Goal: Task Accomplishment & Management: Manage account settings

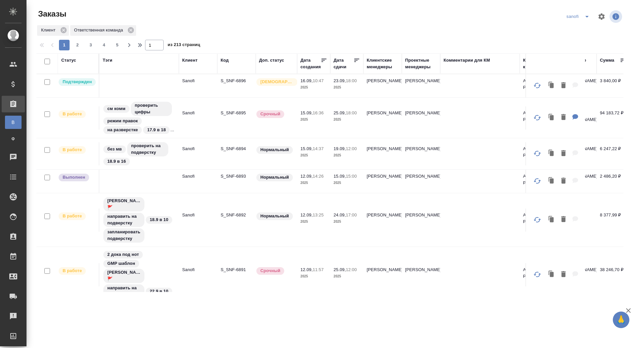
click at [73, 65] on div "Статус" at bounding box center [78, 63] width 34 height 13
click at [72, 62] on div "Статус" at bounding box center [68, 60] width 15 height 7
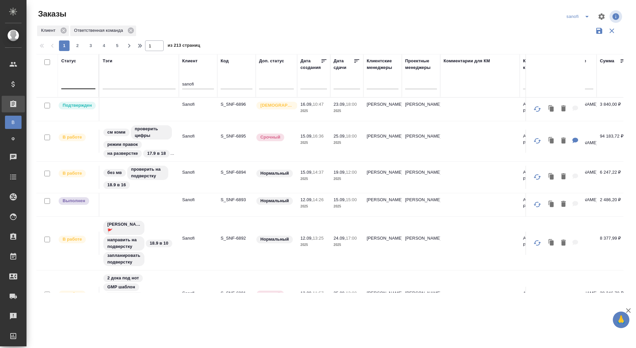
click at [77, 81] on div at bounding box center [78, 83] width 34 height 10
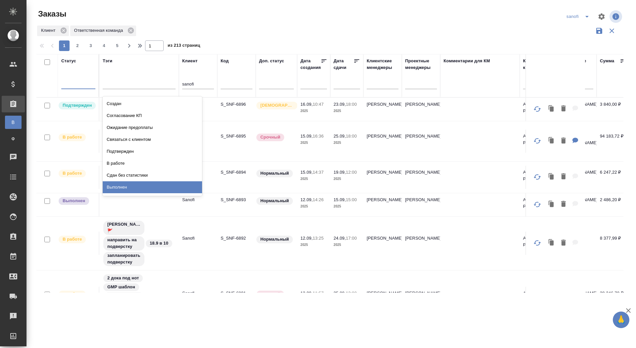
click at [122, 186] on div "Выполнен" at bounding box center [152, 187] width 99 height 12
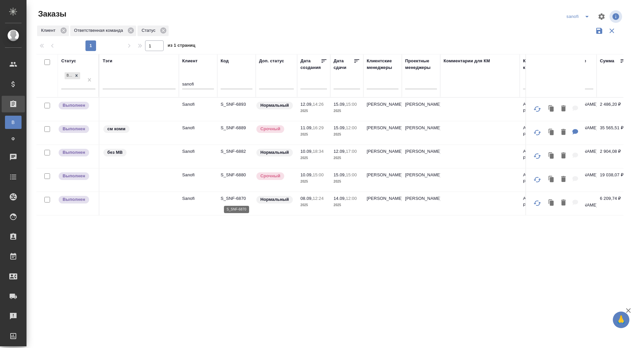
click at [233, 198] on p "S_SNF-6870" at bounding box center [237, 198] width 32 height 7
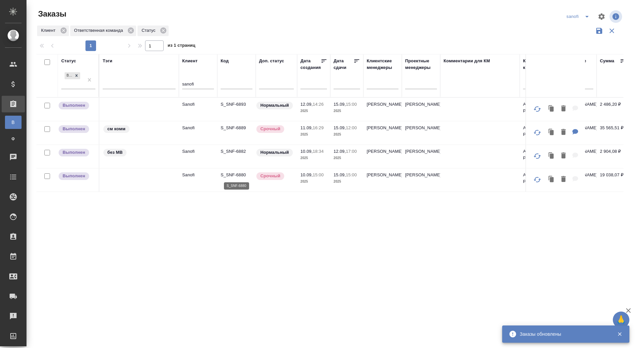
click at [230, 173] on p "S_SNF-6880" at bounding box center [237, 175] width 32 height 7
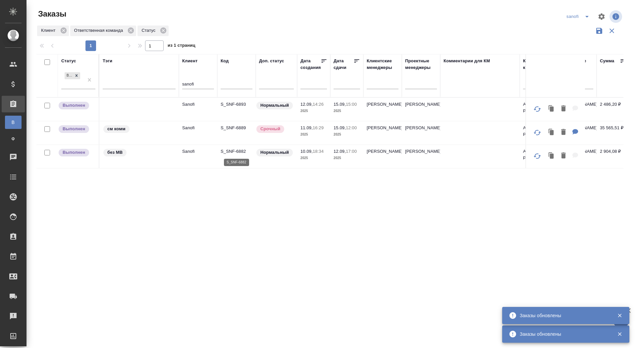
click at [228, 150] on p "S_SNF-6882" at bounding box center [237, 151] width 32 height 7
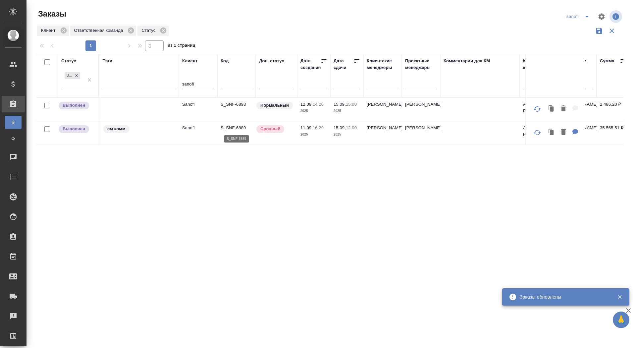
click at [235, 127] on p "S_SNF-6889" at bounding box center [237, 128] width 32 height 7
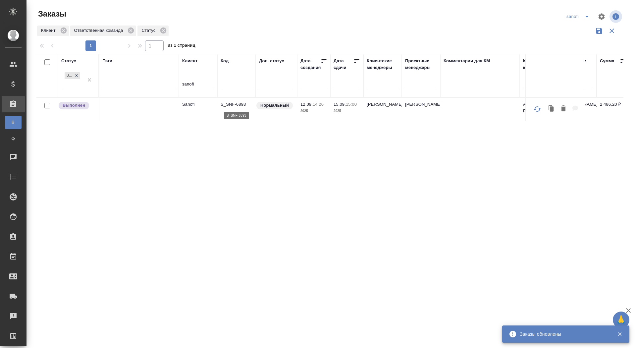
click at [239, 105] on p "S_SNF-6893" at bounding box center [237, 104] width 32 height 7
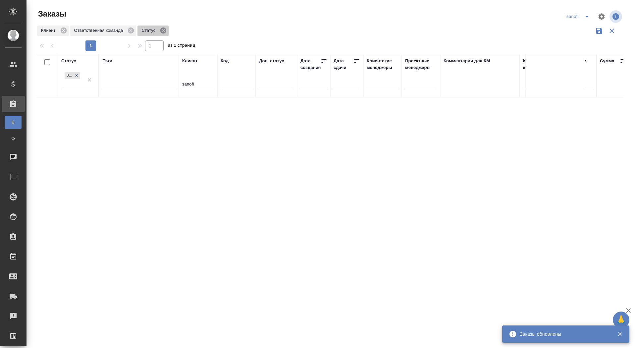
click at [167, 33] on icon at bounding box center [163, 30] width 7 height 7
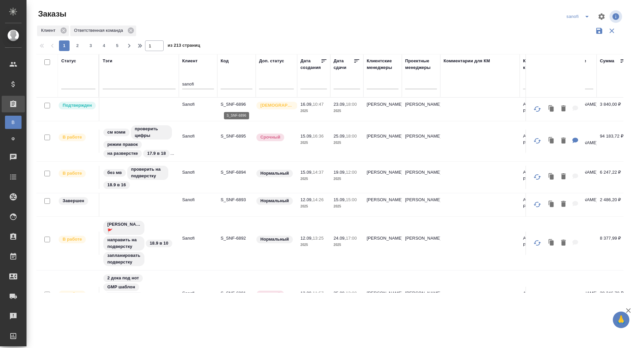
click at [228, 105] on p "S_SNF-6896" at bounding box center [237, 104] width 32 height 7
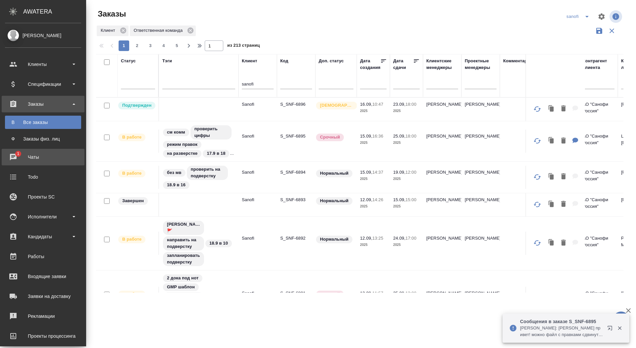
click at [21, 152] on div "Чаты" at bounding box center [43, 157] width 76 height 10
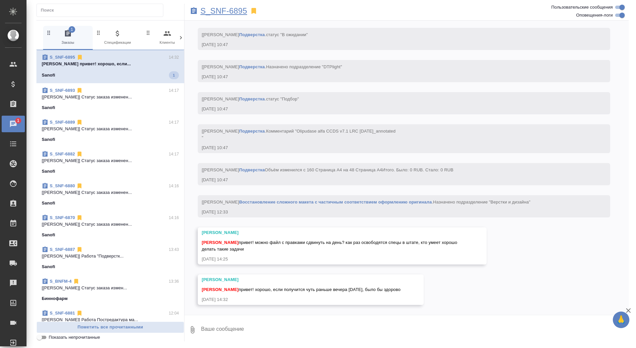
scroll to position [2379, 0]
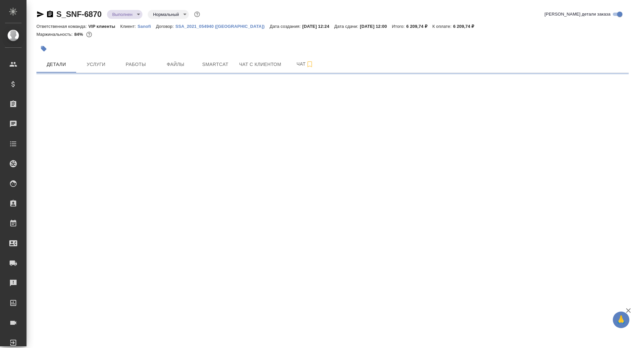
select select "RU"
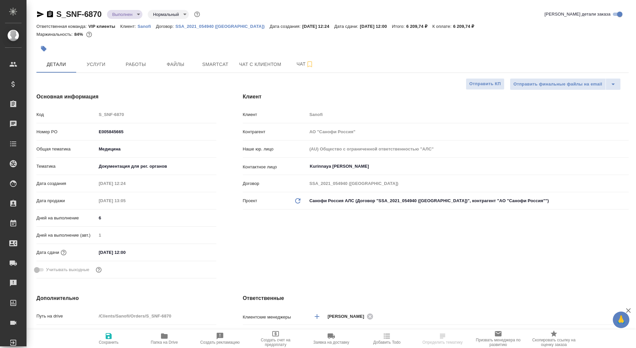
type textarea "x"
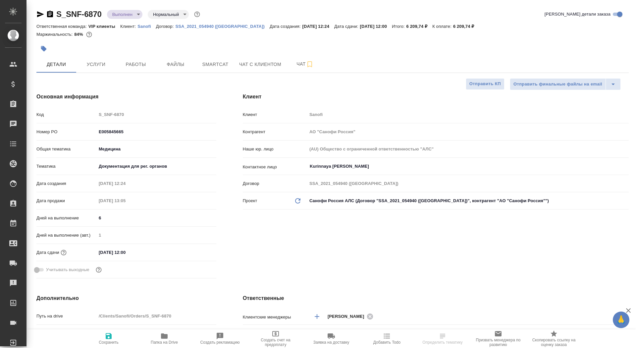
type textarea "x"
type input "Горшкова Валентина"
type input "Комаров Роман"
type textarea "x"
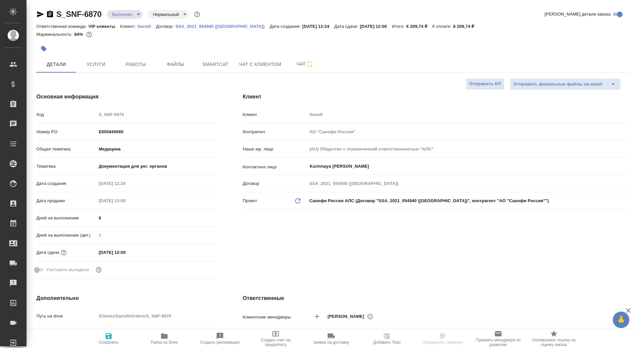
type textarea "x"
click at [288, 69] on button "Чат" at bounding box center [305, 64] width 40 height 17
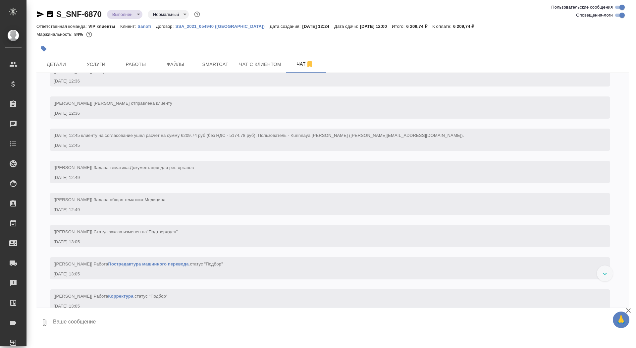
scroll to position [591, 0]
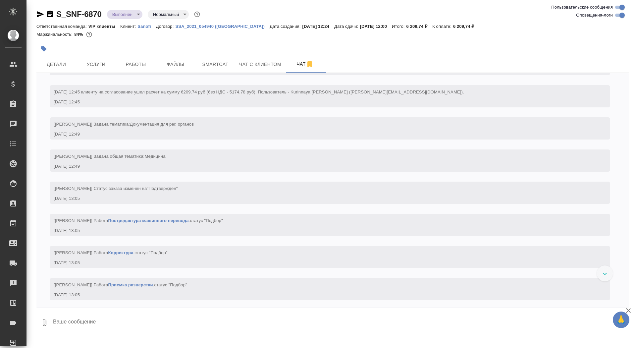
click at [49, 11] on icon "button" at bounding box center [50, 14] width 6 height 7
click at [129, 14] on body "🙏 .cls-1 fill:#fff; AWATERA Saydasheva Dilyara Клиенты Спецификации Заказы 0 Ча…" at bounding box center [318, 174] width 636 height 348
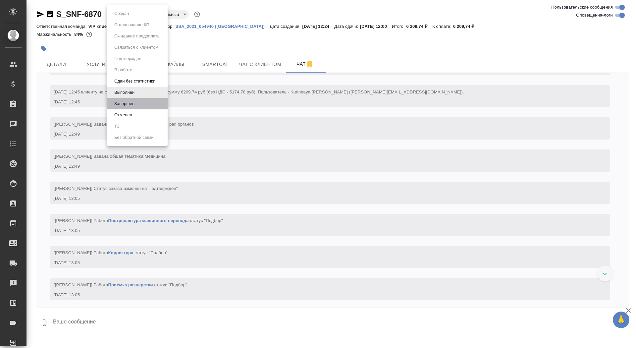
click at [137, 101] on li "Завершен" at bounding box center [137, 103] width 61 height 11
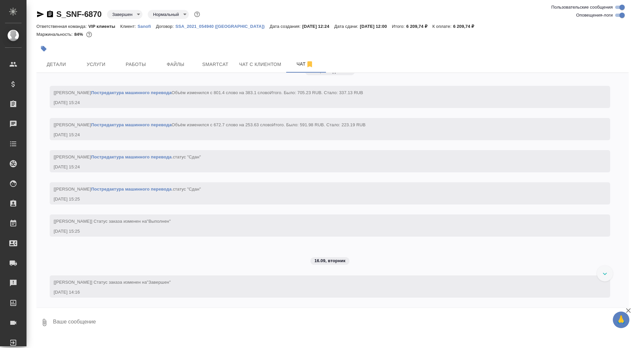
scroll to position [3861, 0]
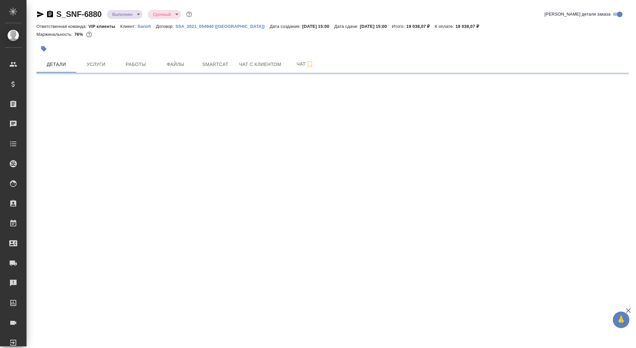
select select "RU"
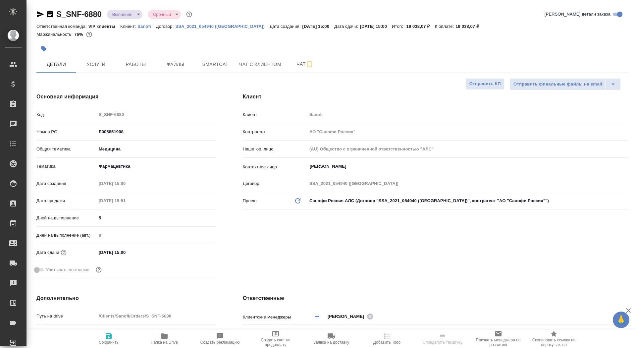
type textarea "x"
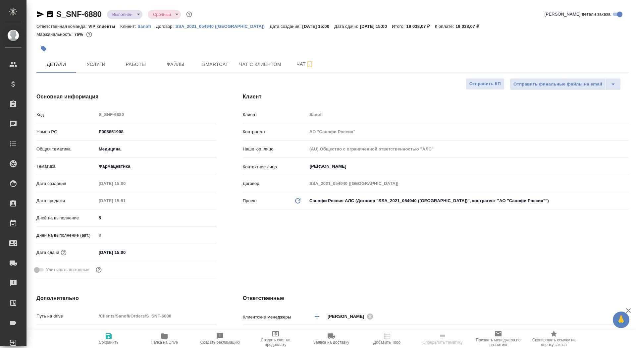
type textarea "x"
click at [297, 62] on span "Чат" at bounding box center [305, 64] width 32 height 8
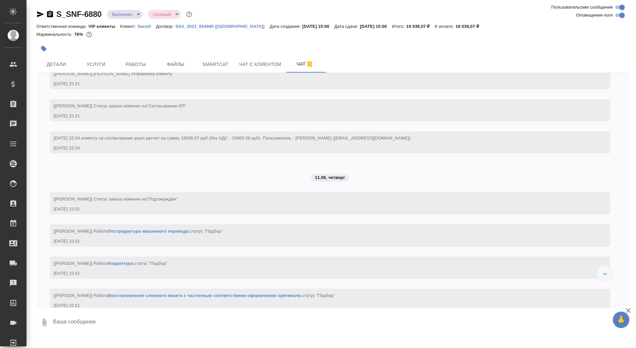
scroll to position [543, 0]
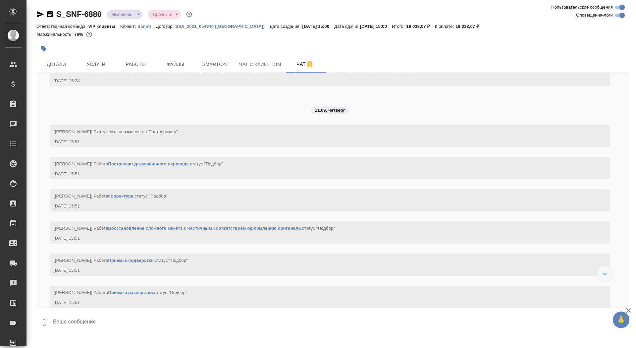
click at [49, 15] on icon "button" at bounding box center [50, 14] width 6 height 7
click at [115, 20] on div "S_SNF-6880 Выполнен completed Срочный urgent" at bounding box center [332, 15] width 593 height 13
click at [116, 13] on body "🙏 .cls-1 fill:#fff; AWATERA Saydasheva Dilyara Клиенты Спецификации Заказы 0 Ча…" at bounding box center [318, 174] width 636 height 348
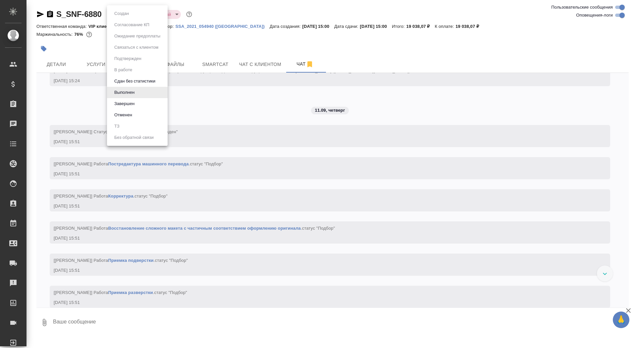
click at [137, 104] on li "Завершен" at bounding box center [137, 103] width 61 height 11
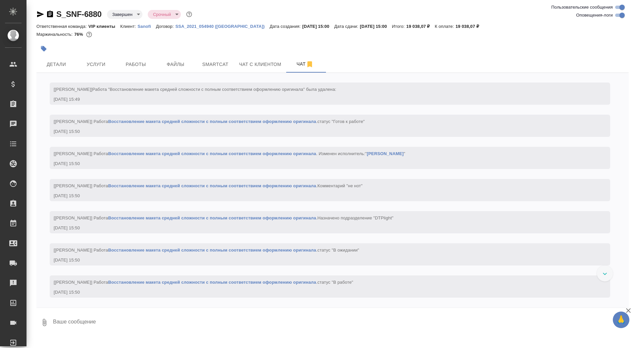
scroll to position [3617, 0]
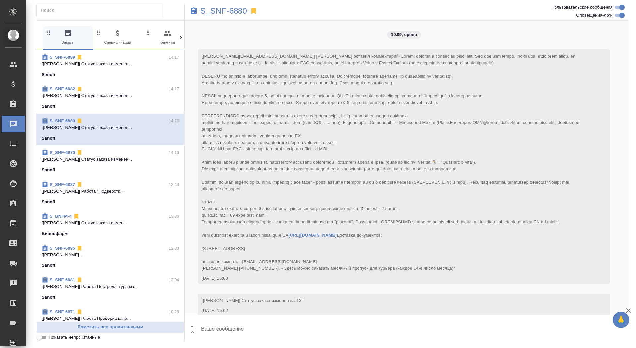
scroll to position [4076, 0]
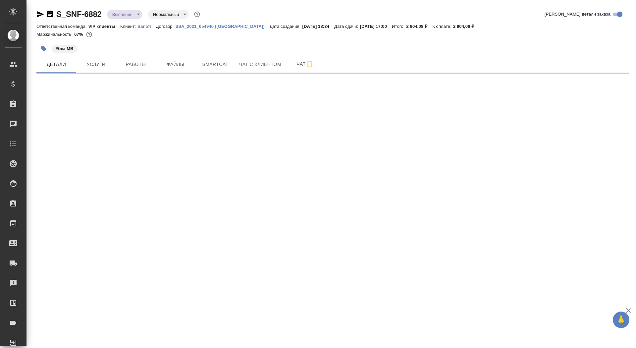
select select "RU"
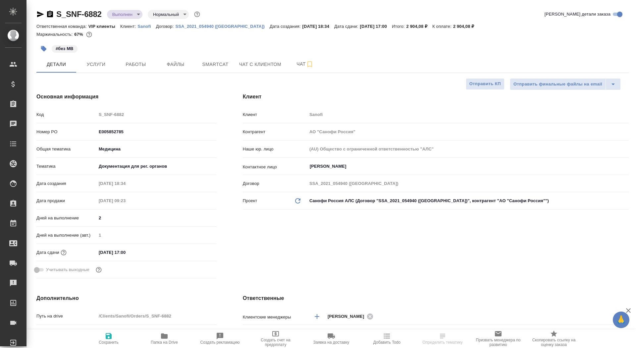
type textarea "x"
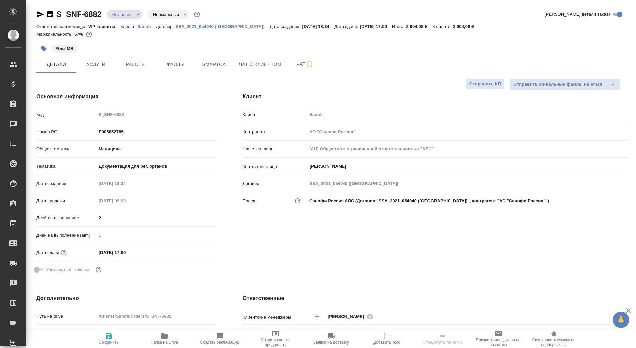
type textarea "x"
click at [293, 60] on span "Чат" at bounding box center [305, 64] width 32 height 8
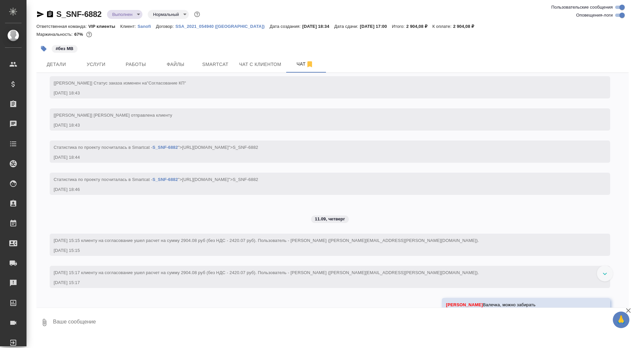
scroll to position [329, 0]
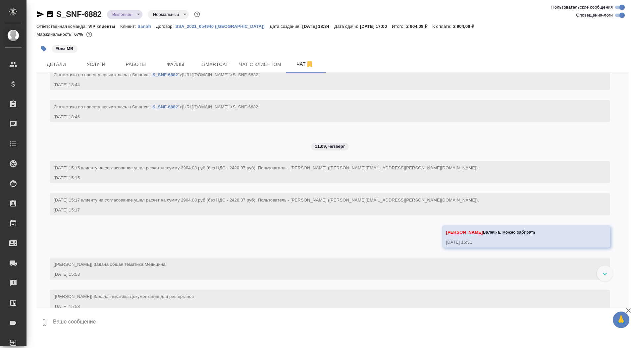
click at [48, 17] on icon "button" at bounding box center [50, 14] width 6 height 7
click at [126, 16] on body "🙏 .cls-1 fill:#fff; AWATERA Saydasheva Dilyara Клиенты Спецификации Заказы 0 Ча…" at bounding box center [318, 174] width 636 height 348
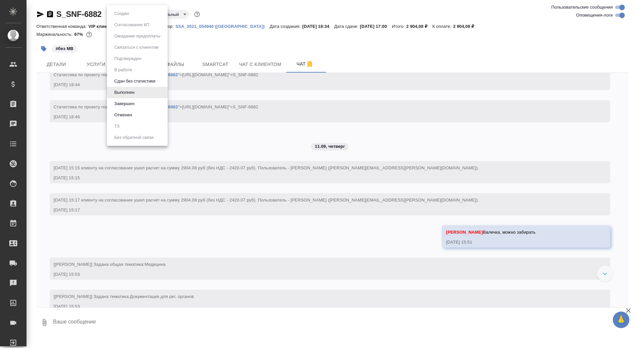
click at [138, 102] on li "Завершен" at bounding box center [137, 103] width 61 height 11
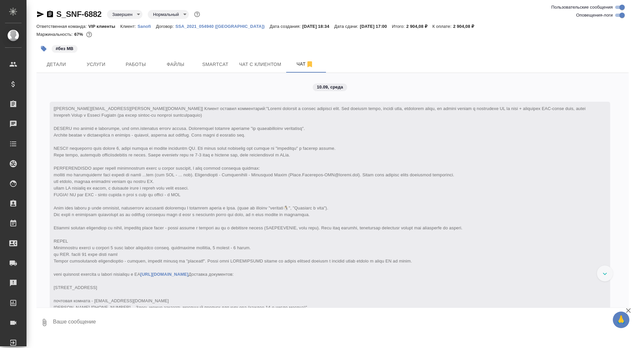
scroll to position [202, 0]
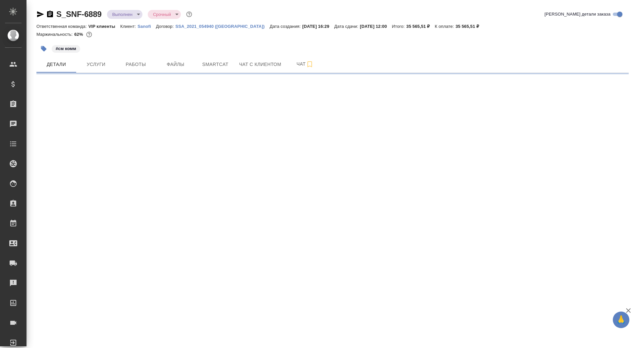
select select "RU"
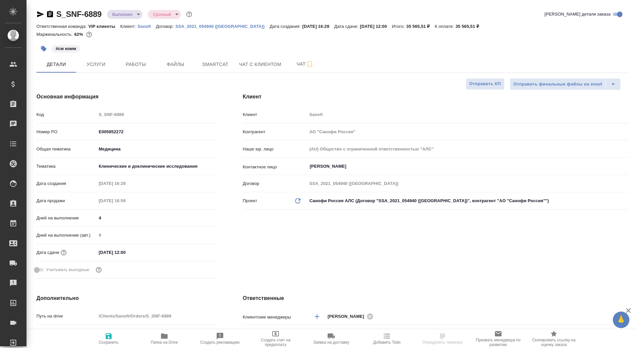
type textarea "x"
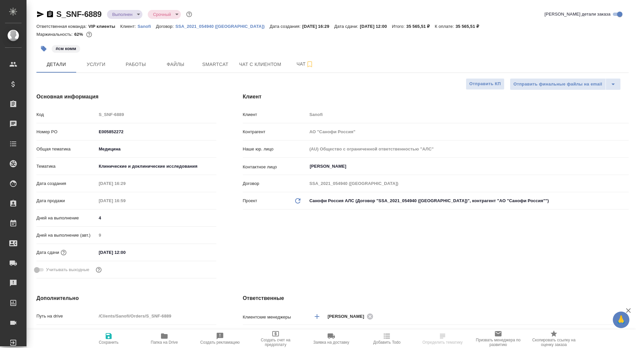
type textarea "x"
click at [299, 65] on span "Чат" at bounding box center [305, 64] width 32 height 8
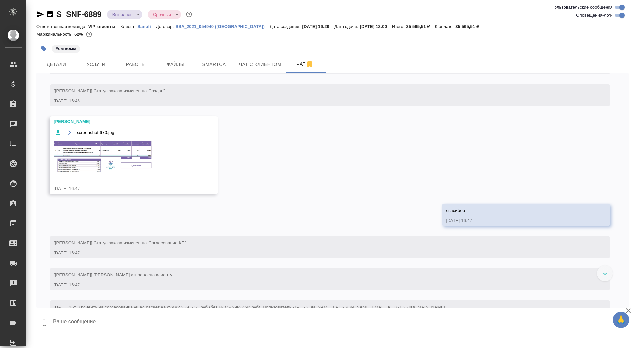
scroll to position [506, 0]
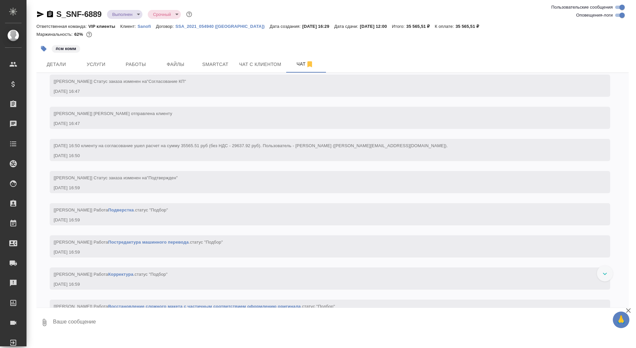
click at [49, 16] on icon "button" at bounding box center [50, 14] width 8 height 8
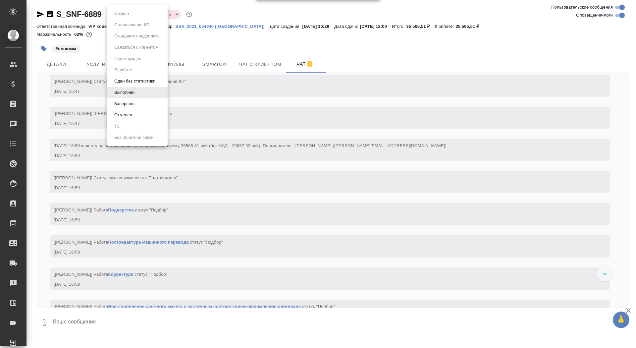
click at [128, 11] on body "🙏 .cls-1 fill:#fff; AWATERA Saydasheva Dilyara Клиенты Спецификации Заказы 0 Ча…" at bounding box center [318, 174] width 636 height 348
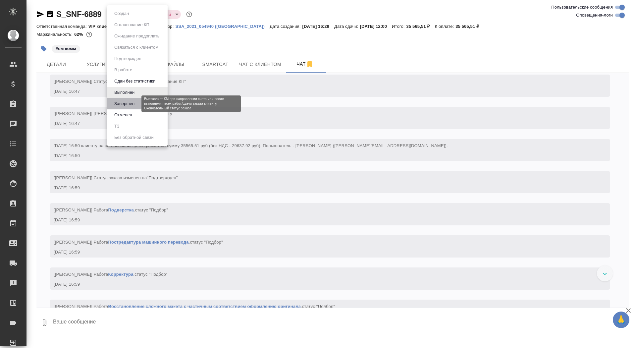
click at [129, 102] on button "Завершен" at bounding box center [124, 103] width 24 height 7
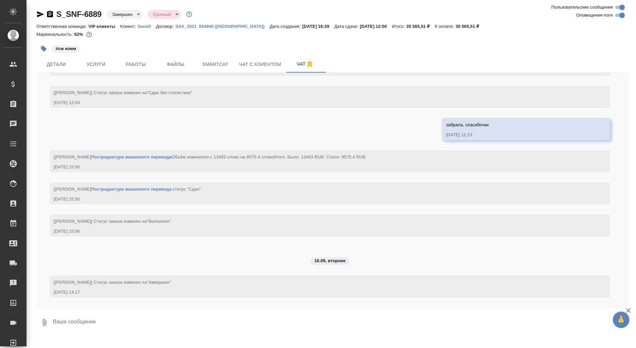
scroll to position [3141, 0]
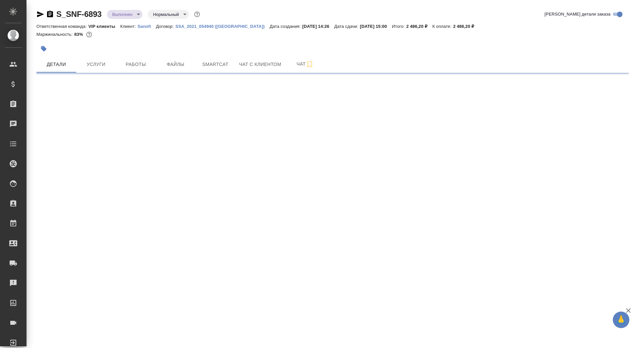
select select "RU"
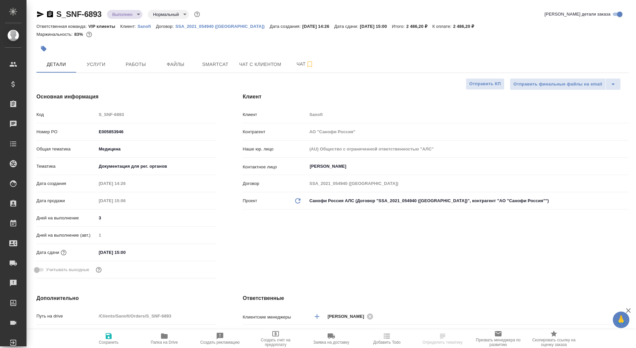
type textarea "x"
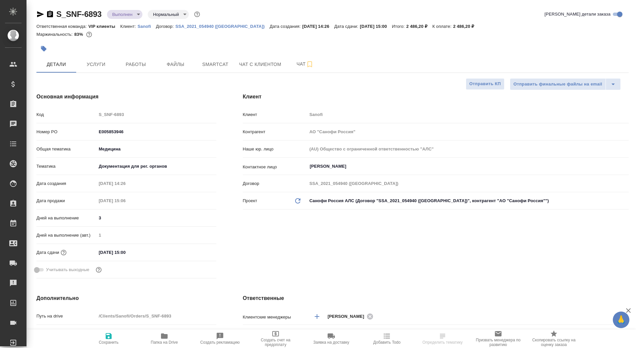
type textarea "x"
click at [290, 65] on button "Чат" at bounding box center [305, 64] width 40 height 17
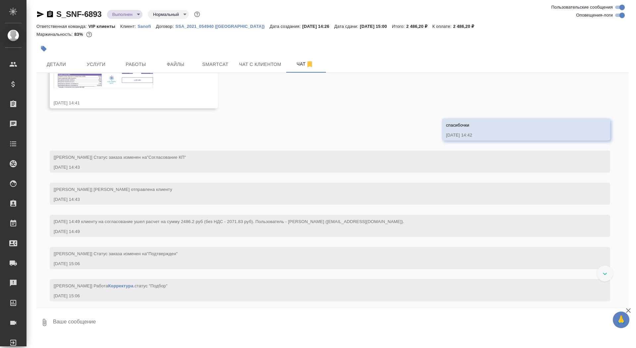
scroll to position [456, 0]
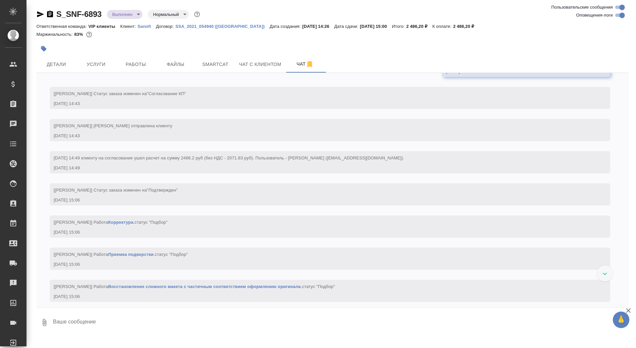
click at [51, 14] on icon "button" at bounding box center [50, 14] width 8 height 8
click at [121, 16] on body "🙏 .cls-1 fill:#fff; AWATERA Saydasheva Dilyara Клиенты Спецификации Заказы 0 Ча…" at bounding box center [318, 174] width 636 height 348
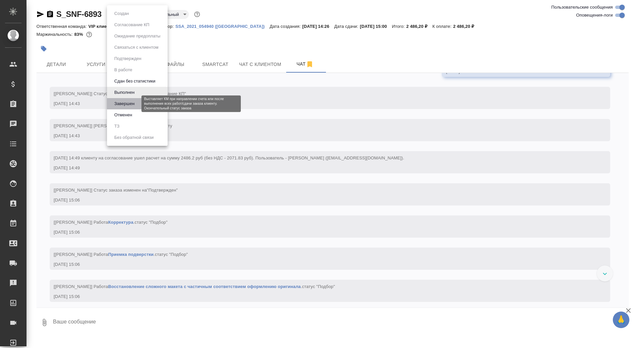
click at [134, 102] on button "Завершен" at bounding box center [124, 103] width 24 height 7
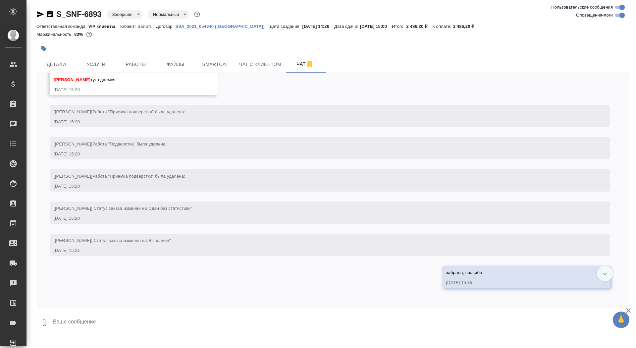
scroll to position [3201, 0]
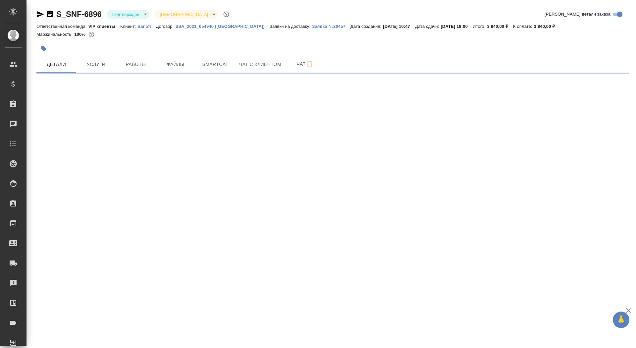
select select "RU"
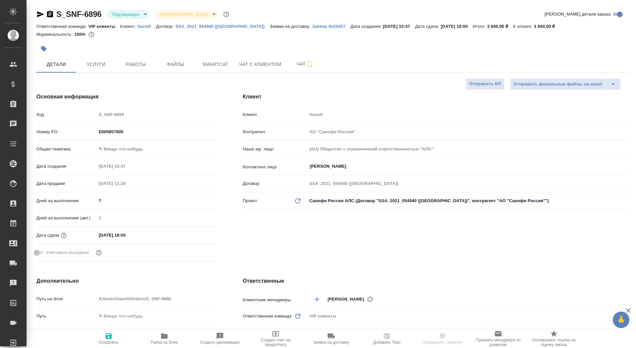
type textarea "x"
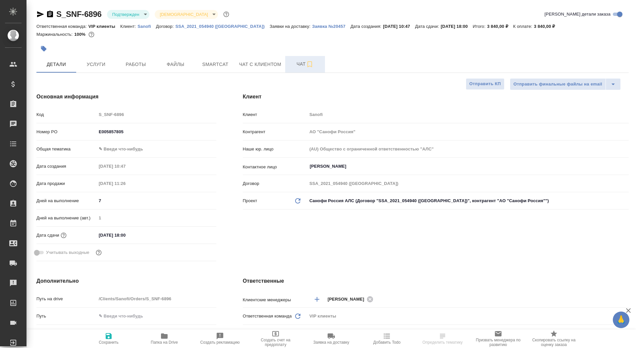
type textarea "x"
click at [293, 64] on span "Чат" at bounding box center [305, 64] width 32 height 8
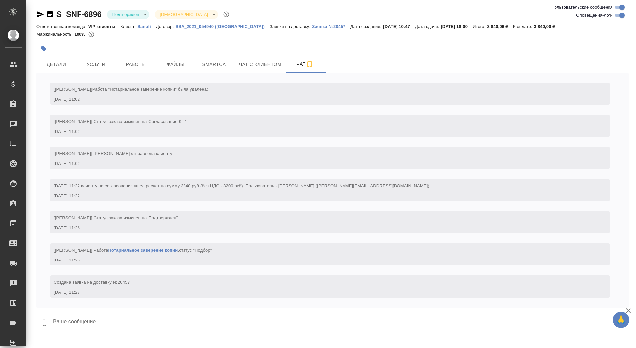
scroll to position [277, 0]
click at [215, 25] on p "SSA_2021_054940 ([GEOGRAPHIC_DATA])" at bounding box center [222, 26] width 94 height 5
click at [312, 25] on p "Заявка №20457" at bounding box center [331, 26] width 38 height 5
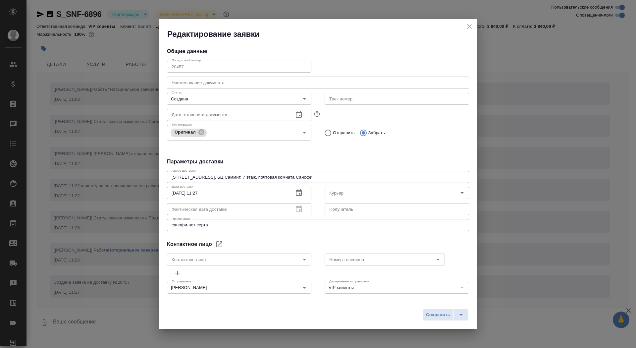
type input "Sheina Anastasiya"
click at [470, 26] on icon "close" at bounding box center [469, 26] width 5 height 5
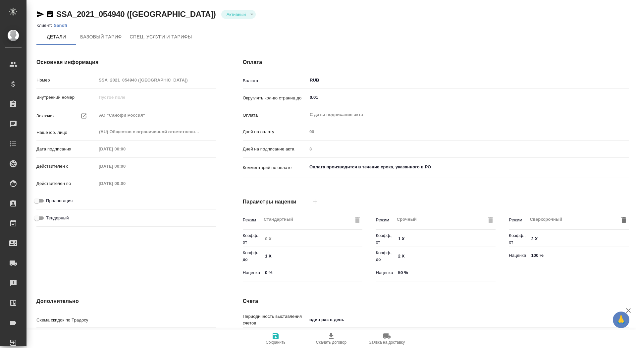
type input "без ТП"
type input "Стандартный шаблон - [PHONE_NUMBER] - ВЫБЕРИ МЕНЯ!"
